Goal: Task Accomplishment & Management: Use online tool/utility

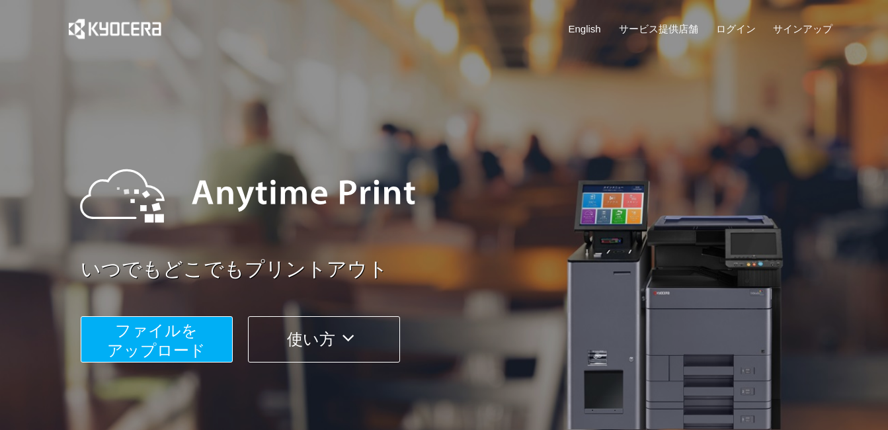
click at [587, 26] on link "English" at bounding box center [584, 29] width 32 height 14
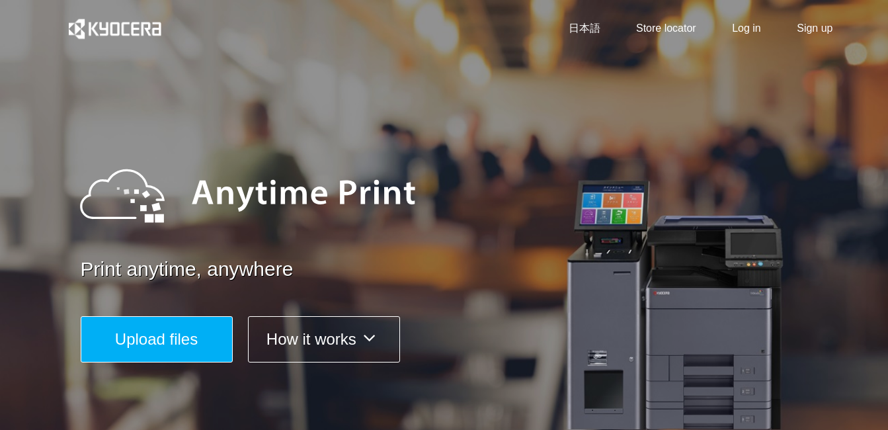
click at [377, 337] on icon at bounding box center [369, 338] width 26 height 20
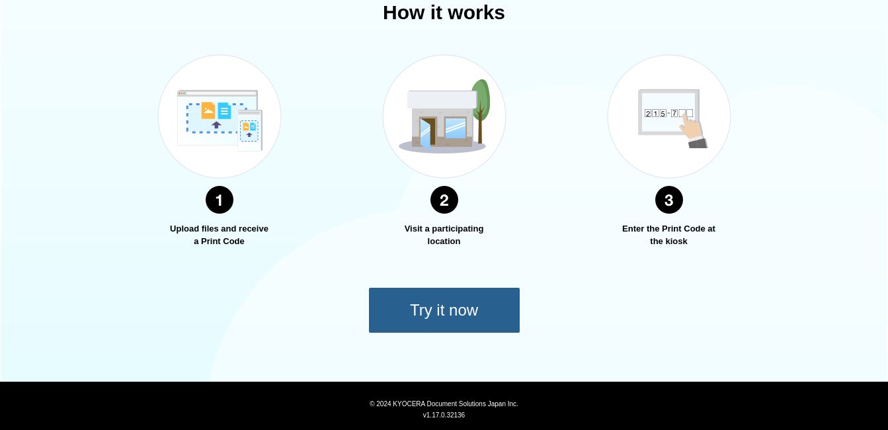
scroll to position [476, 0]
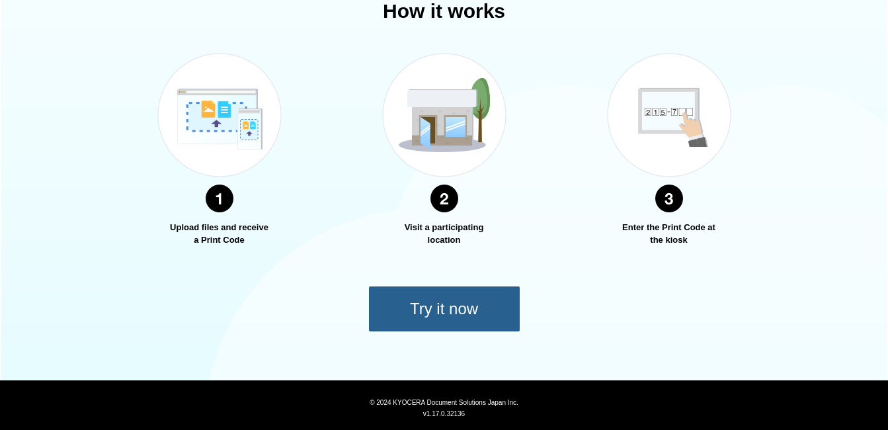
click at [492, 317] on button "Try it now" at bounding box center [444, 309] width 152 height 46
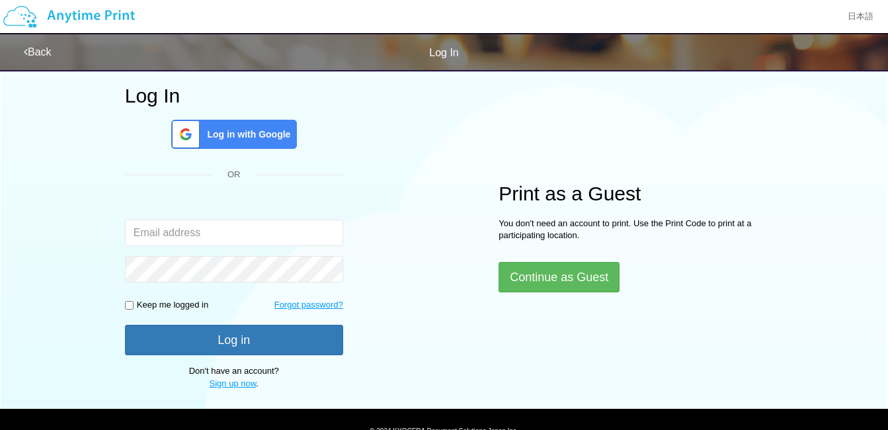
scroll to position [132, 0]
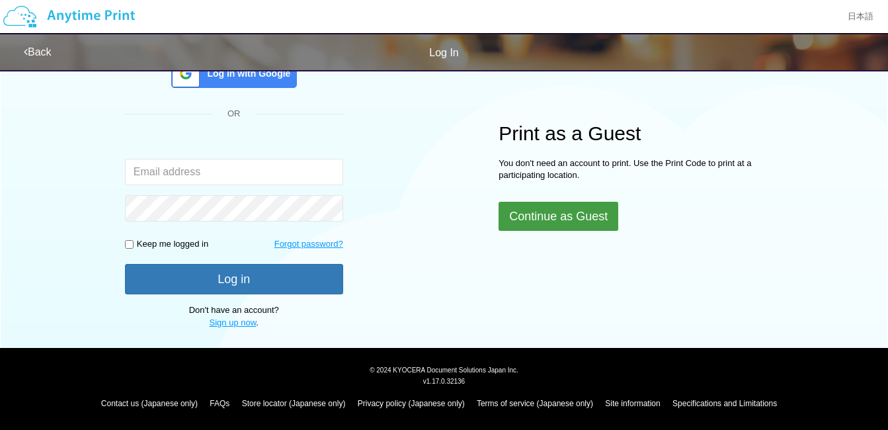
click at [541, 226] on button "Continue as Guest" at bounding box center [558, 216] width 120 height 29
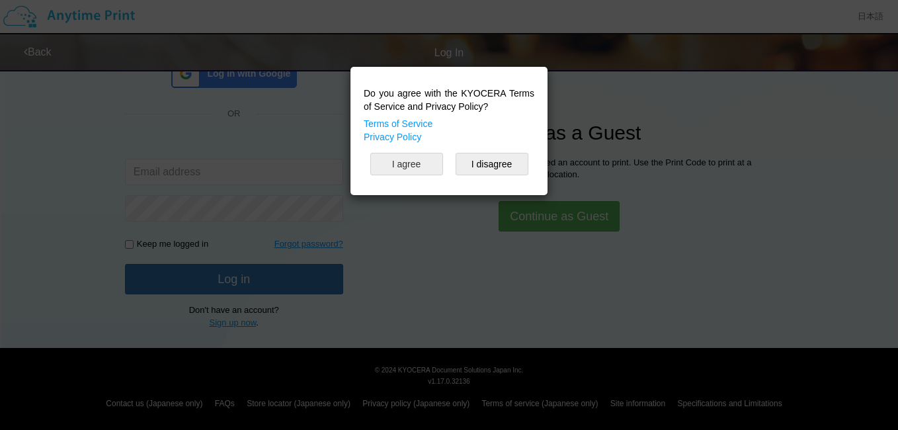
click at [395, 170] on button "I agree" at bounding box center [406, 164] width 73 height 22
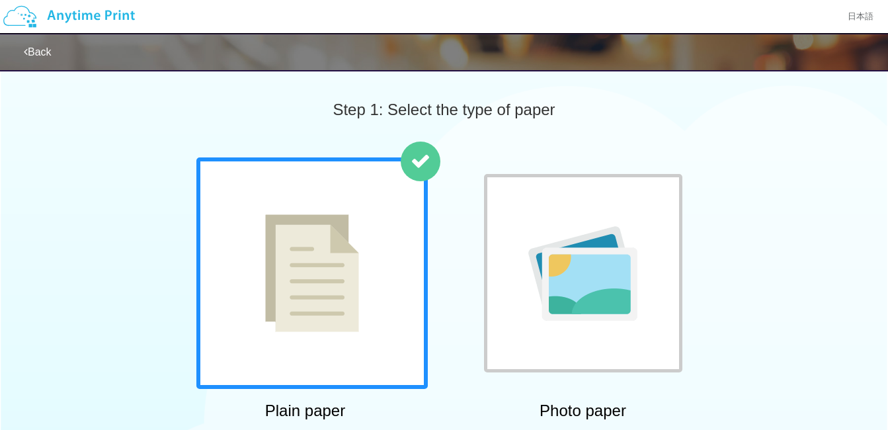
click at [321, 234] on img at bounding box center [312, 273] width 94 height 118
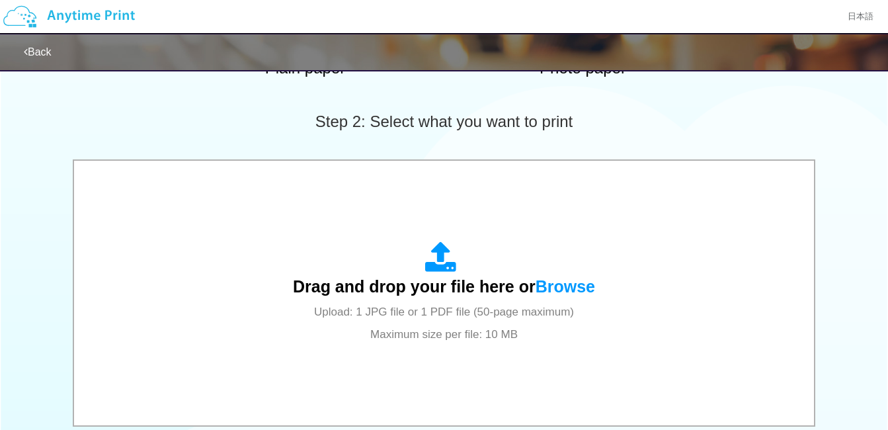
scroll to position [397, 0]
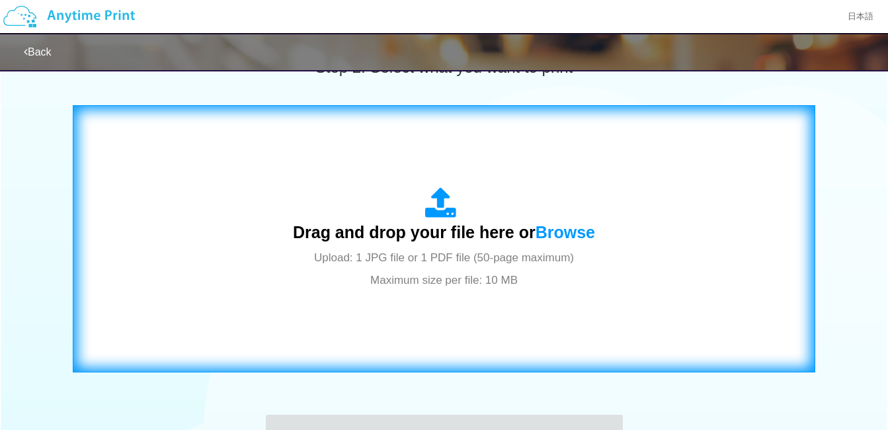
click at [449, 226] on span "Drag and drop your file here or Browse" at bounding box center [444, 232] width 302 height 19
click at [572, 246] on div "Drag and drop your file here or Browse Upload: 1 JPG file or 1 PDF file (50-pag…" at bounding box center [444, 238] width 302 height 103
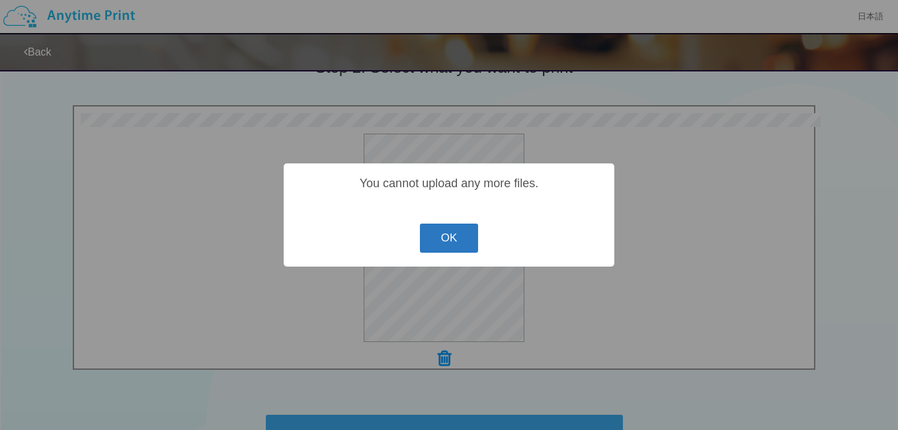
click at [426, 245] on button "OK" at bounding box center [449, 237] width 59 height 29
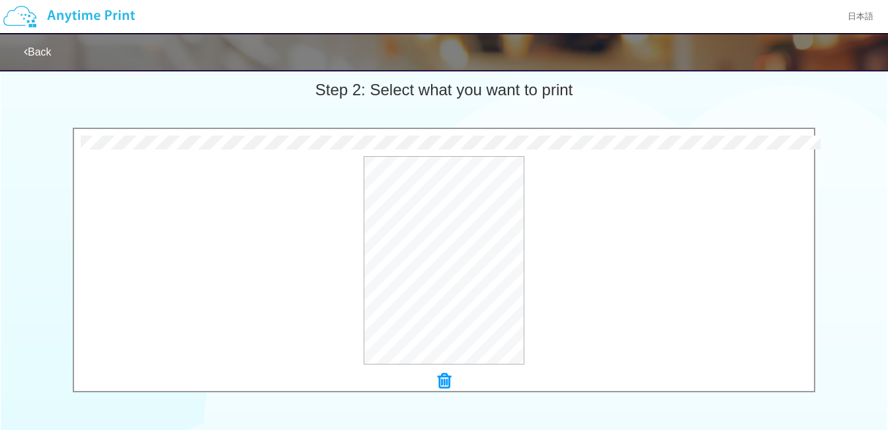
scroll to position [449, 0]
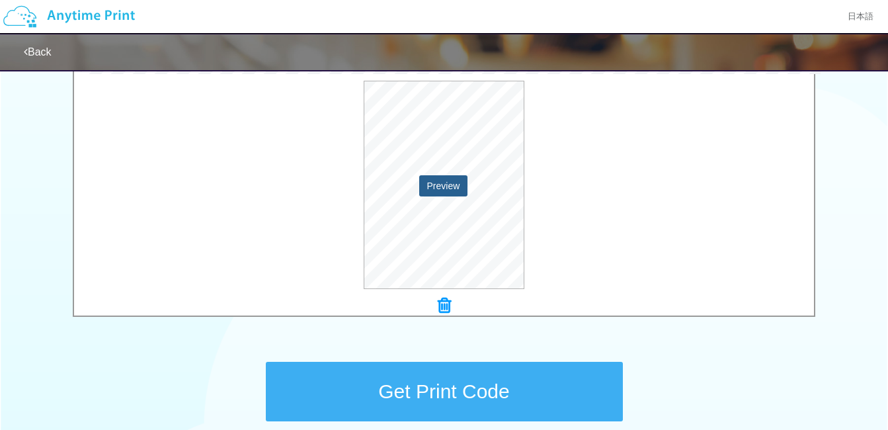
click at [437, 182] on button "Preview" at bounding box center [443, 185] width 49 height 21
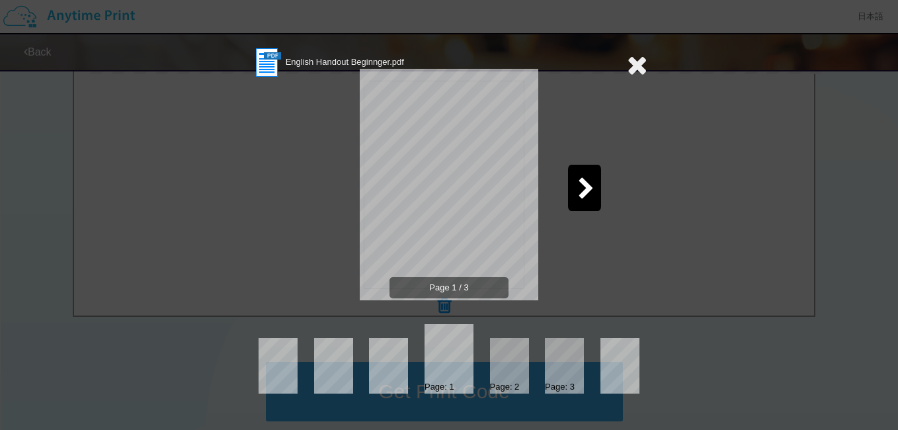
click at [586, 189] on icon at bounding box center [586, 189] width 17 height 23
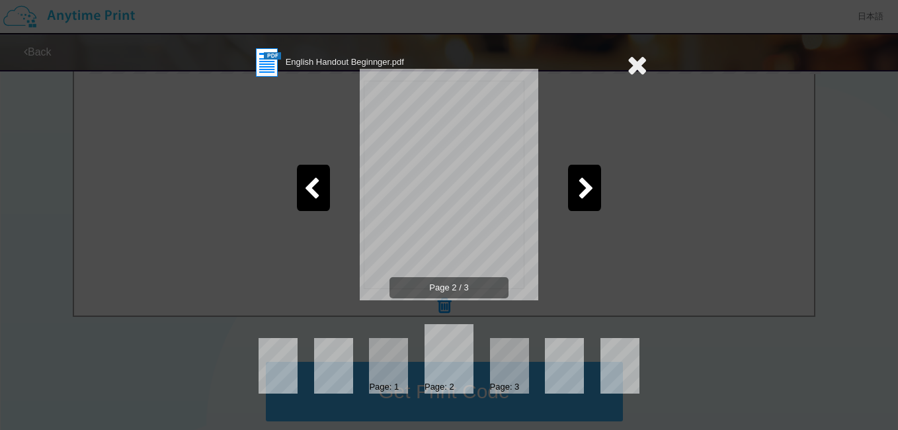
click at [586, 189] on icon at bounding box center [586, 189] width 17 height 23
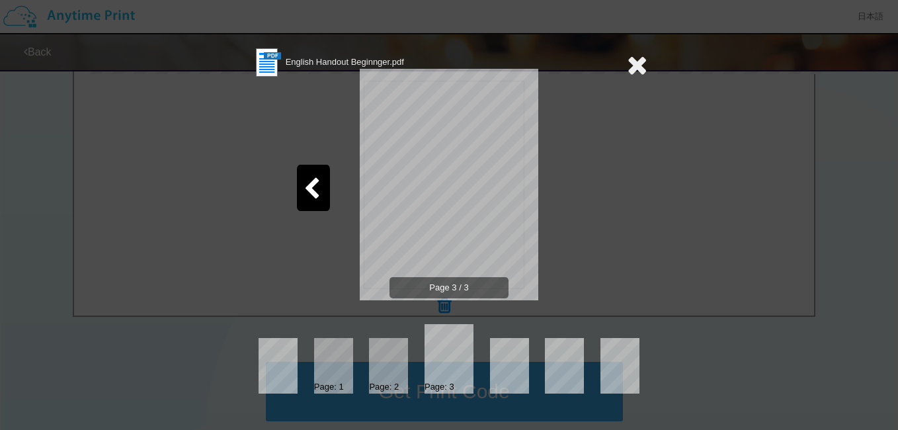
click at [633, 69] on icon at bounding box center [637, 65] width 20 height 26
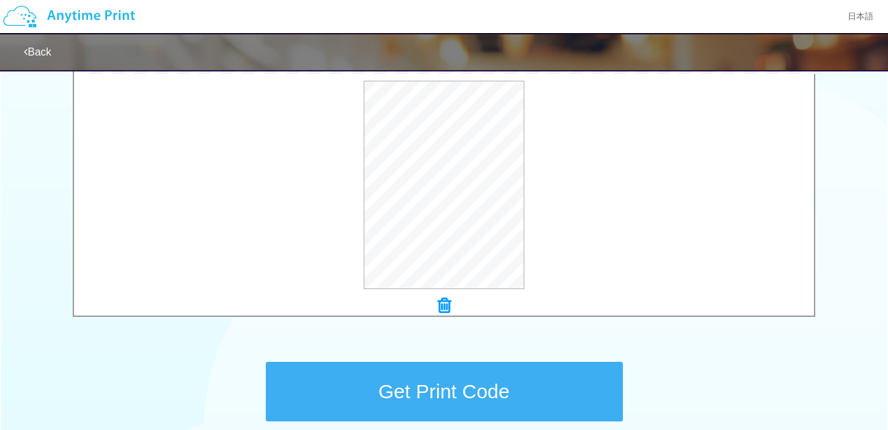
click at [447, 301] on icon at bounding box center [444, 305] width 13 height 17
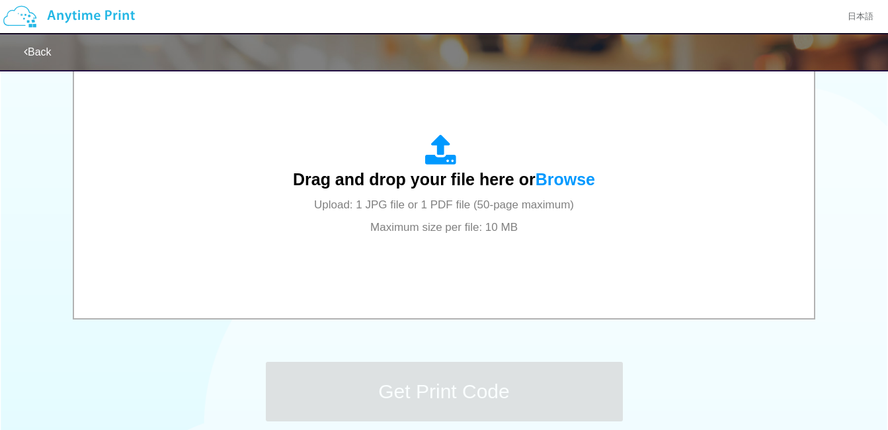
click at [714, 349] on div "Step 1: Select the type of paper Plain paper Photo paper Plain paper Photo pape…" at bounding box center [444, 37] width 888 height 848
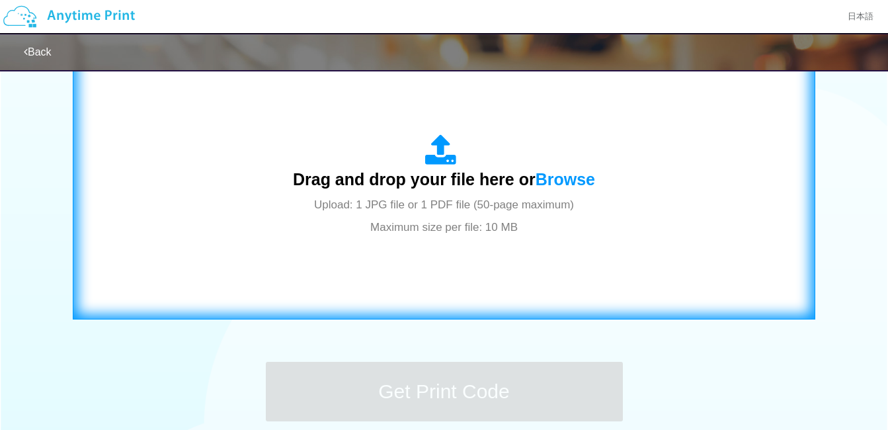
click at [371, 167] on div "Drag and drop your file here or Browse Upload: 1 JPG file or 1 PDF file (50-pag…" at bounding box center [444, 185] width 302 height 103
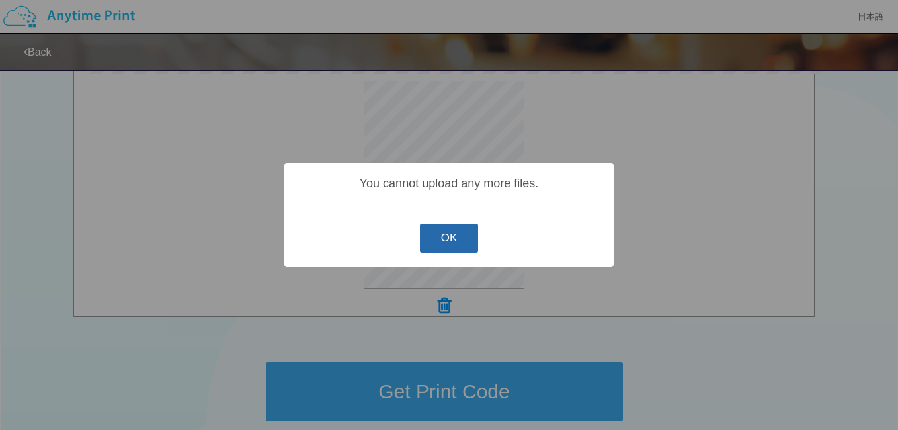
click at [441, 242] on button "OK" at bounding box center [449, 237] width 59 height 29
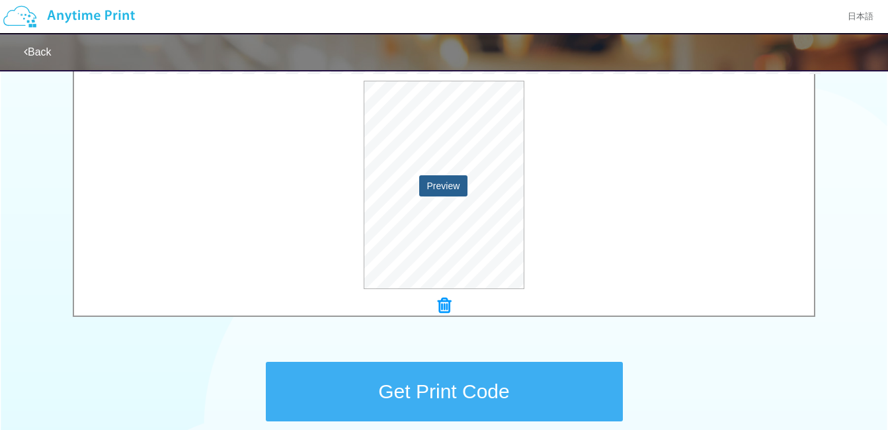
click at [447, 188] on button "Preview" at bounding box center [443, 185] width 49 height 21
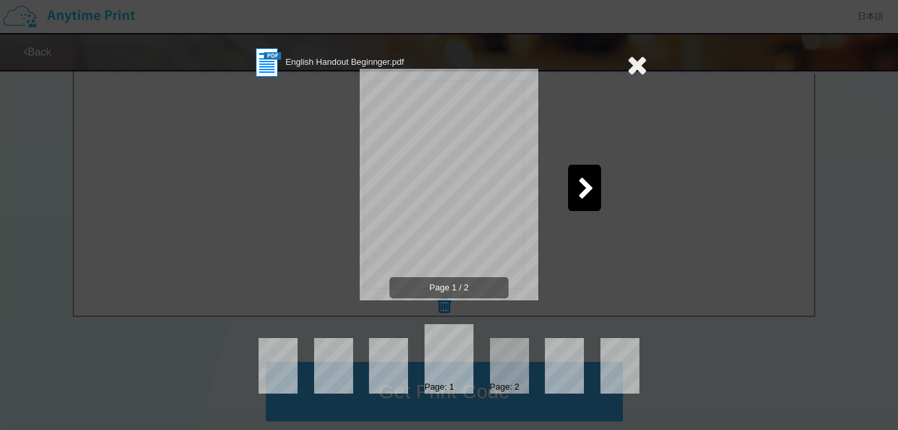
click at [575, 198] on div at bounding box center [584, 188] width 33 height 46
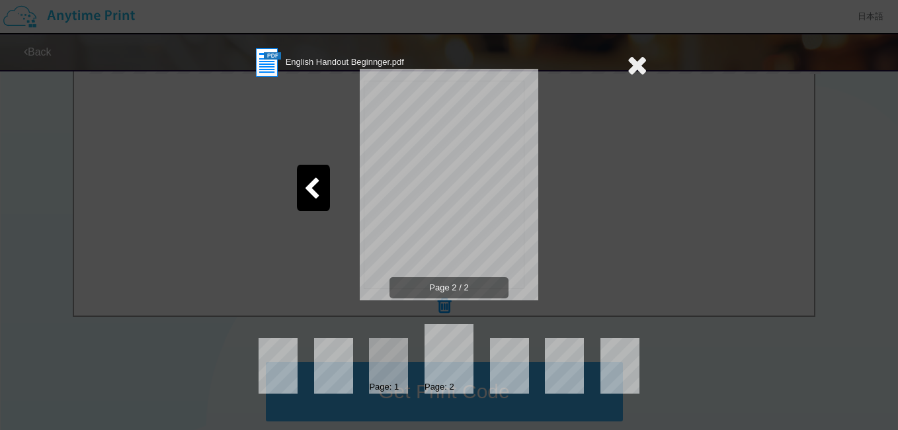
click at [629, 63] on icon at bounding box center [637, 65] width 20 height 26
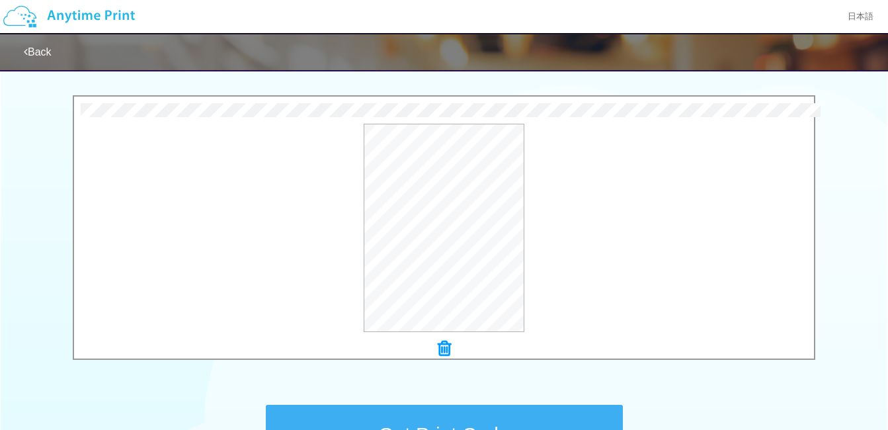
scroll to position [383, 0]
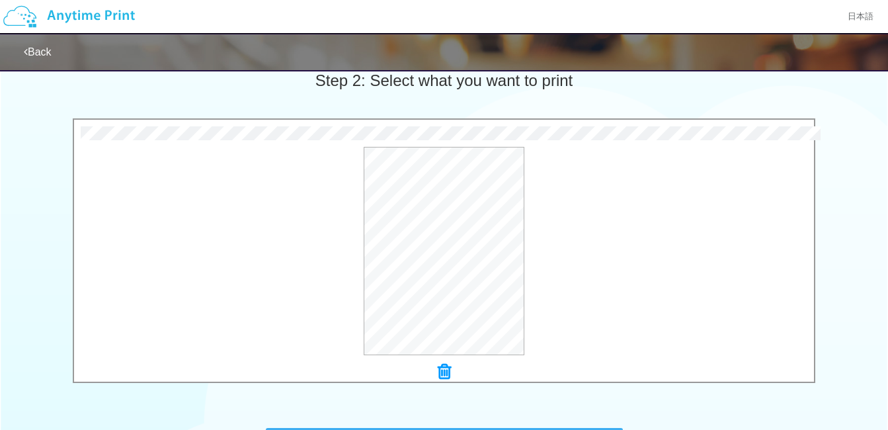
click at [440, 375] on icon at bounding box center [444, 371] width 13 height 17
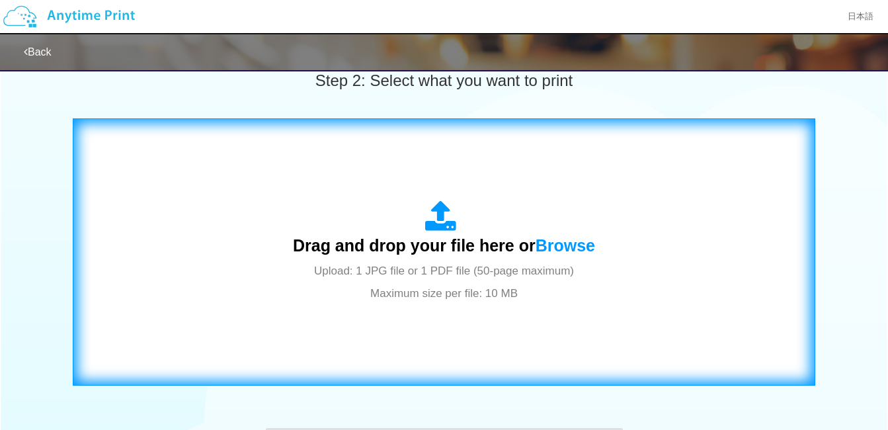
click at [432, 271] on span "Upload: 1 JPG file or 1 PDF file (50-page maximum) Maximum size per file: 10 MB" at bounding box center [444, 281] width 260 height 35
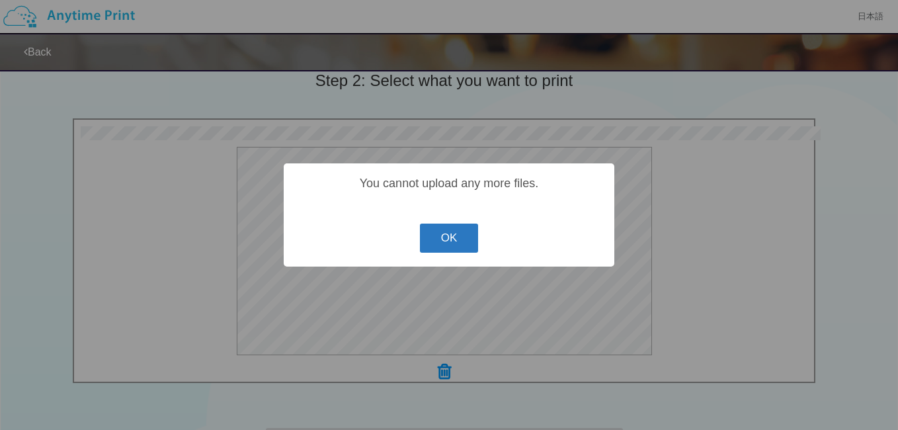
click at [438, 242] on button "OK" at bounding box center [449, 237] width 59 height 29
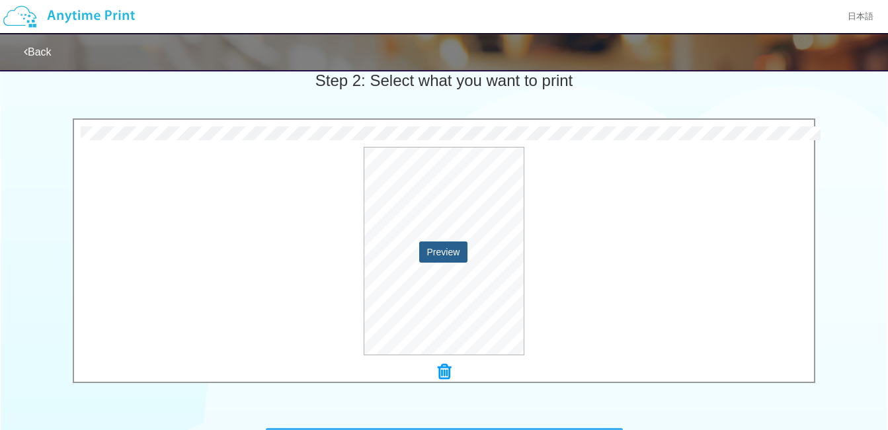
click at [431, 247] on button "Preview" at bounding box center [443, 251] width 49 height 21
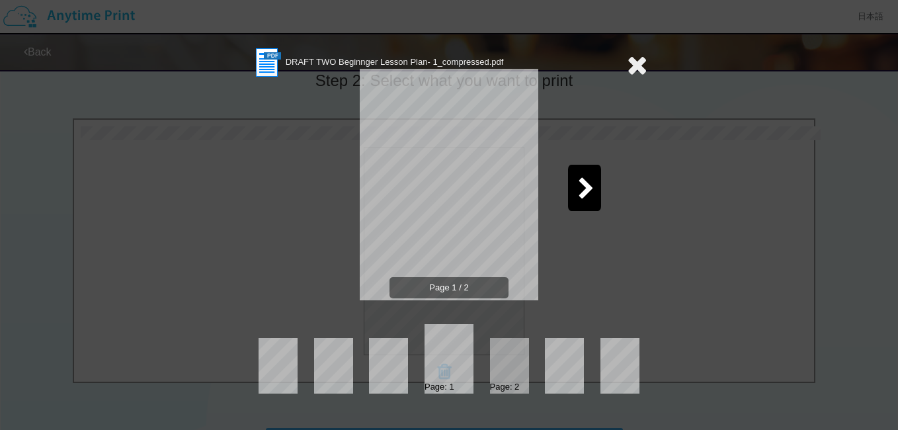
click at [582, 192] on icon at bounding box center [586, 189] width 17 height 23
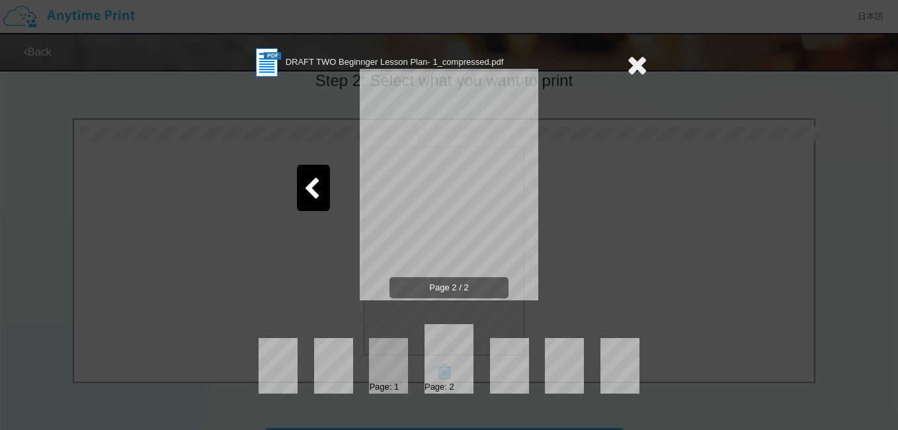
click at [303, 184] on icon at bounding box center [311, 189] width 17 height 23
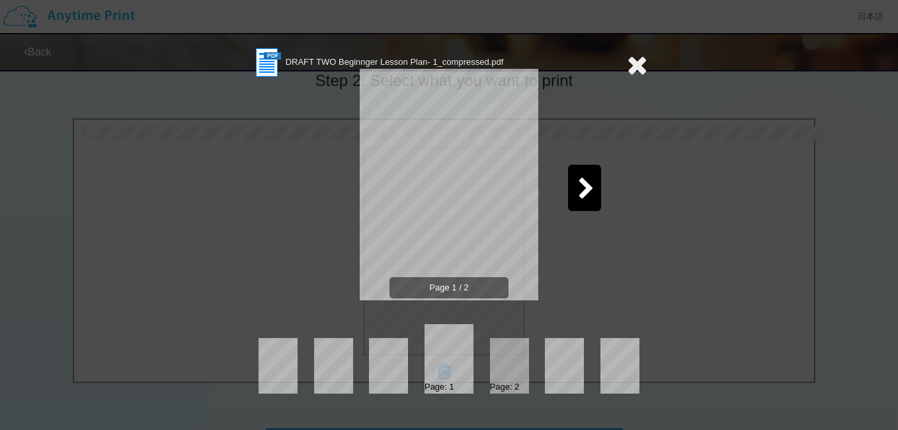
click at [633, 62] on icon at bounding box center [637, 65] width 20 height 26
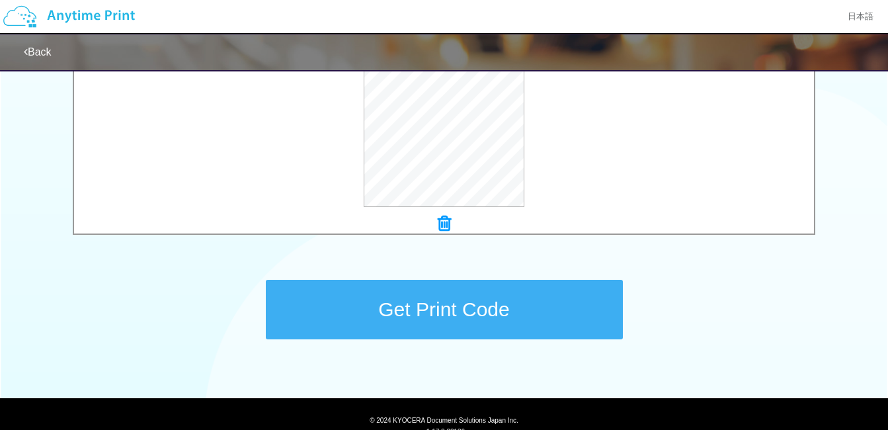
scroll to position [582, 0]
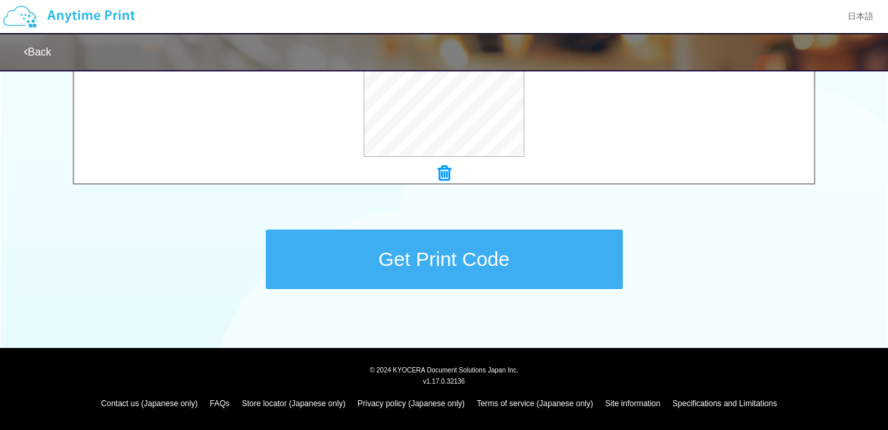
click at [491, 274] on button "Get Print Code" at bounding box center [444, 258] width 357 height 59
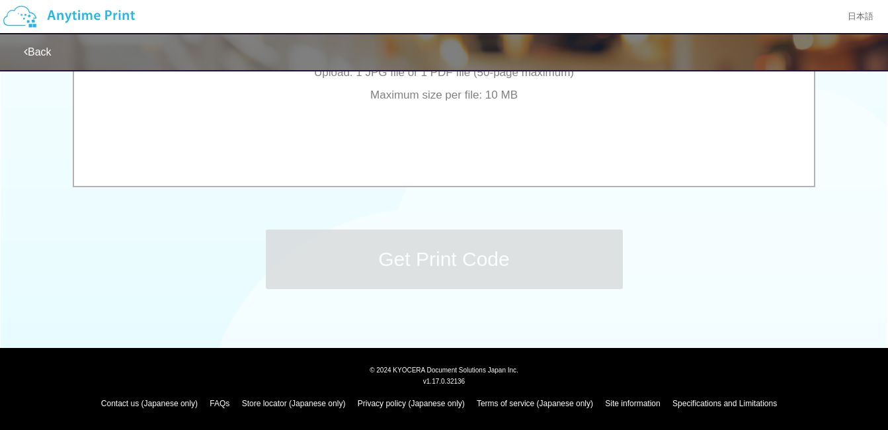
scroll to position [0, 0]
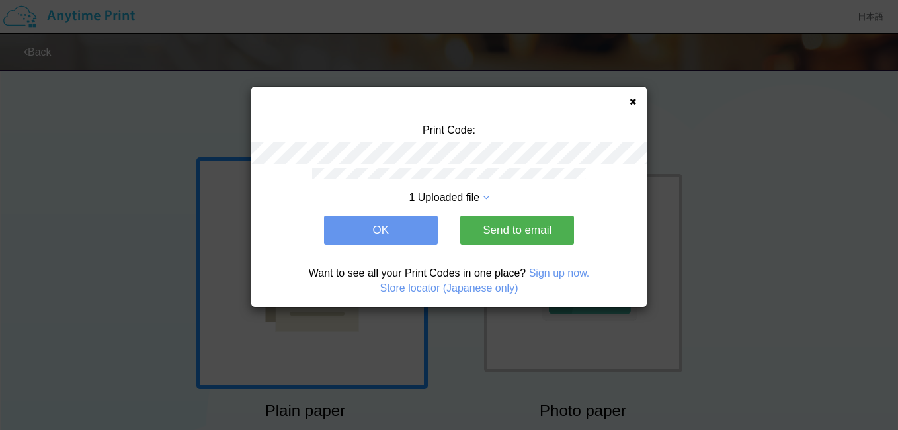
click at [633, 101] on icon at bounding box center [632, 101] width 7 height 9
